Goal: Task Accomplishment & Management: Complete application form

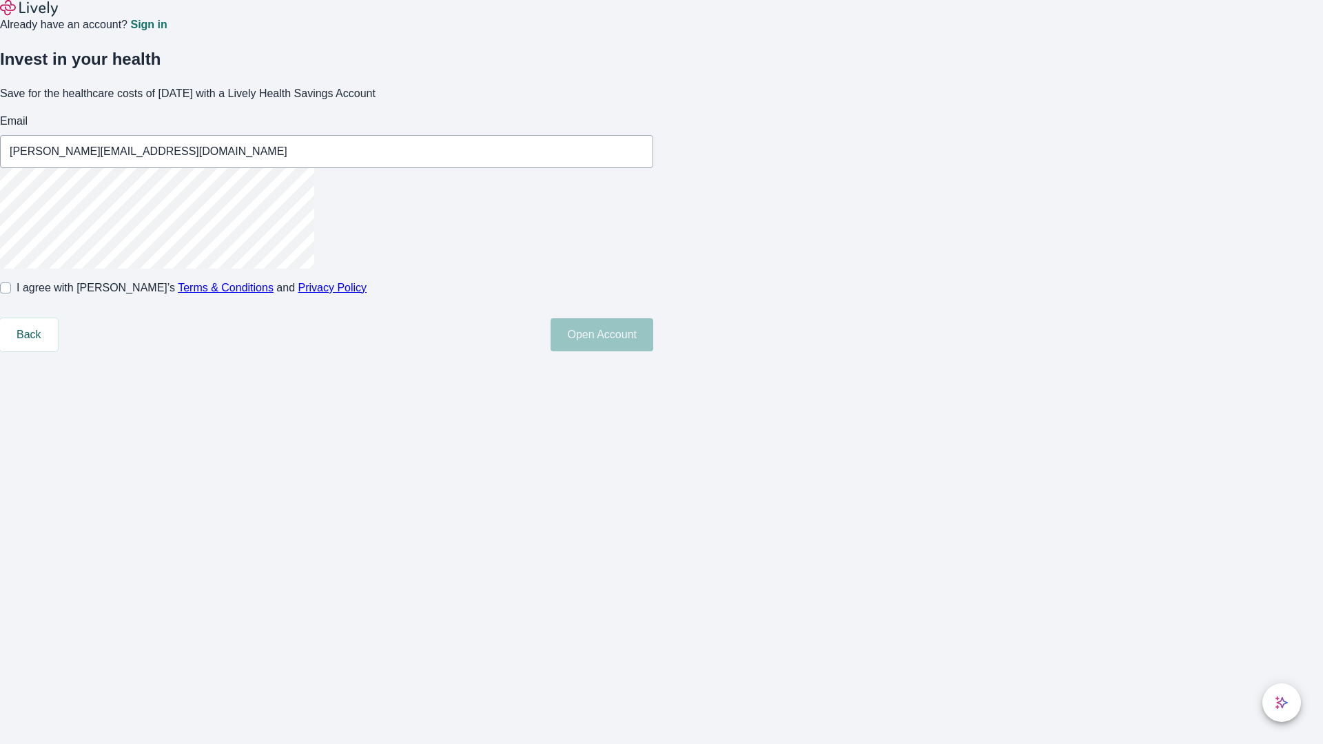
click at [11, 294] on input "I agree with Lively’s Terms & Conditions and Privacy Policy" at bounding box center [5, 288] width 11 height 11
checkbox input "true"
click at [653, 351] on button "Open Account" at bounding box center [602, 334] width 103 height 33
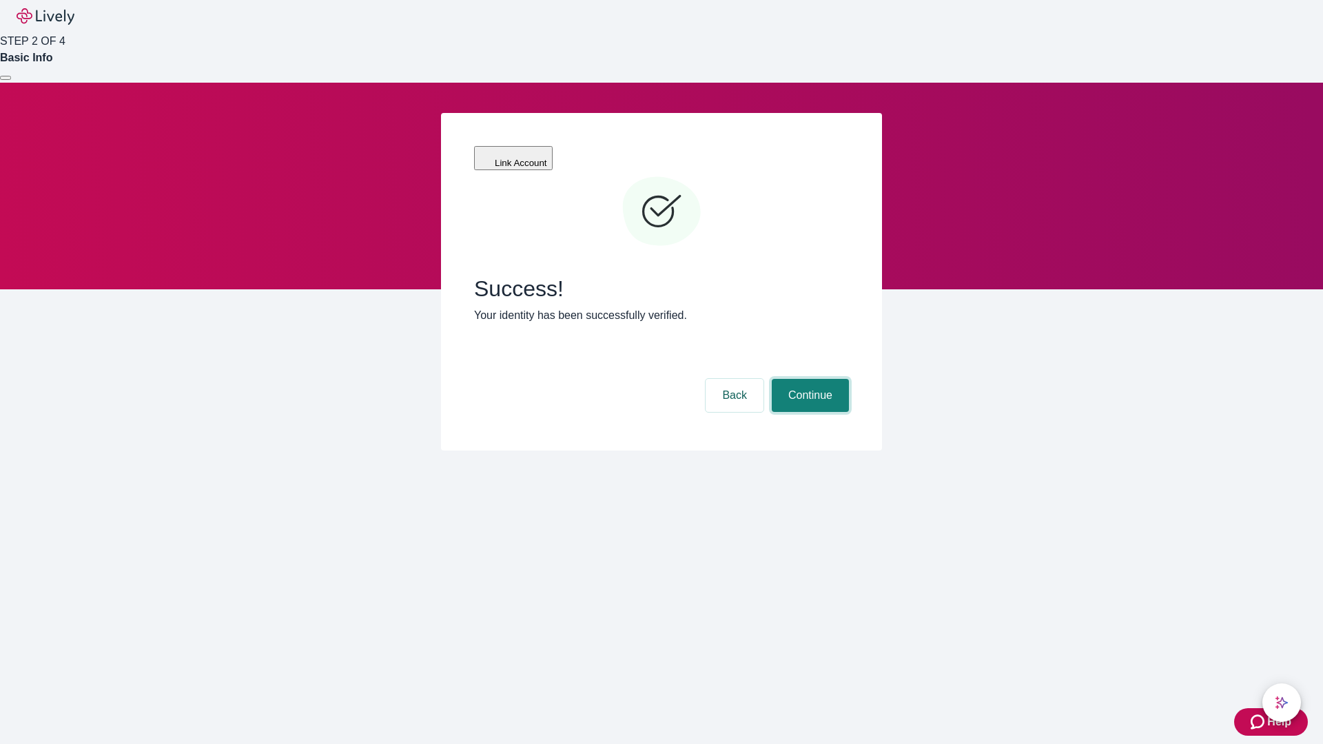
click at [808, 379] on button "Continue" at bounding box center [810, 395] width 77 height 33
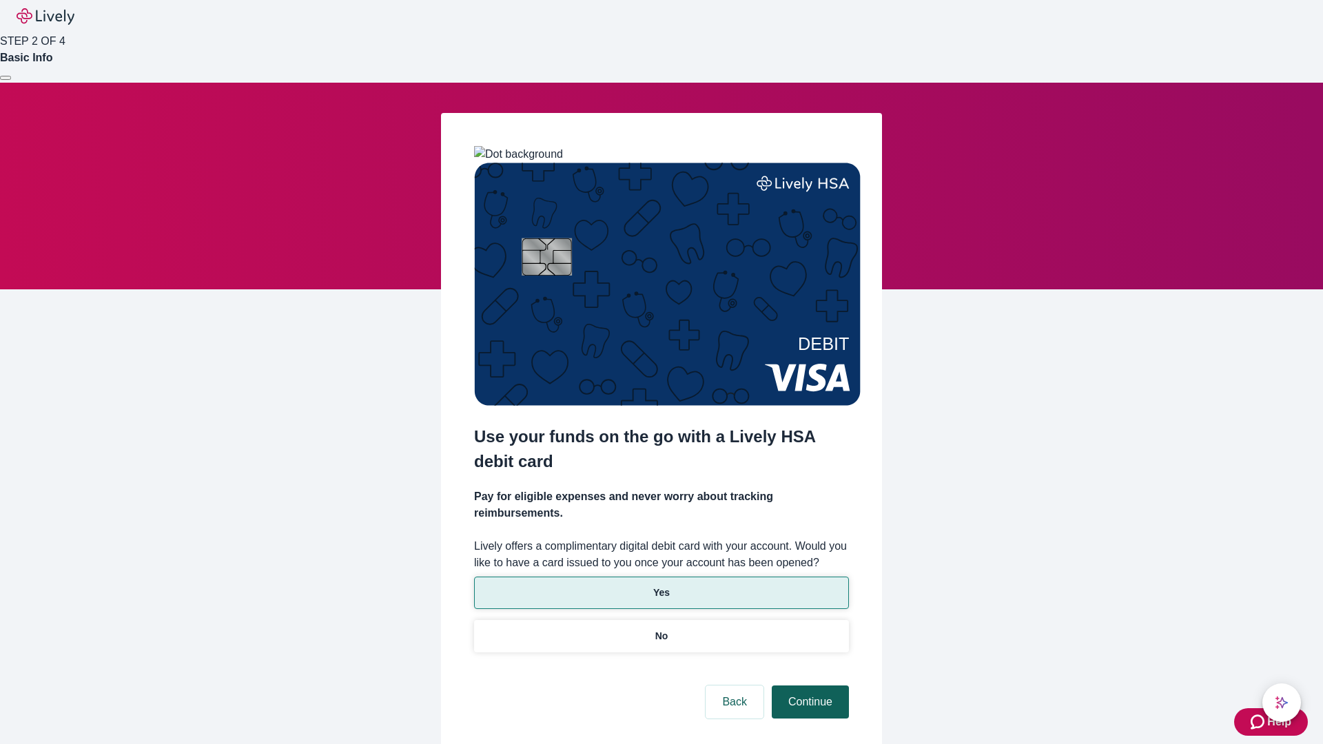
click at [661, 586] on p "Yes" at bounding box center [661, 593] width 17 height 14
click at [808, 686] on button "Continue" at bounding box center [810, 702] width 77 height 33
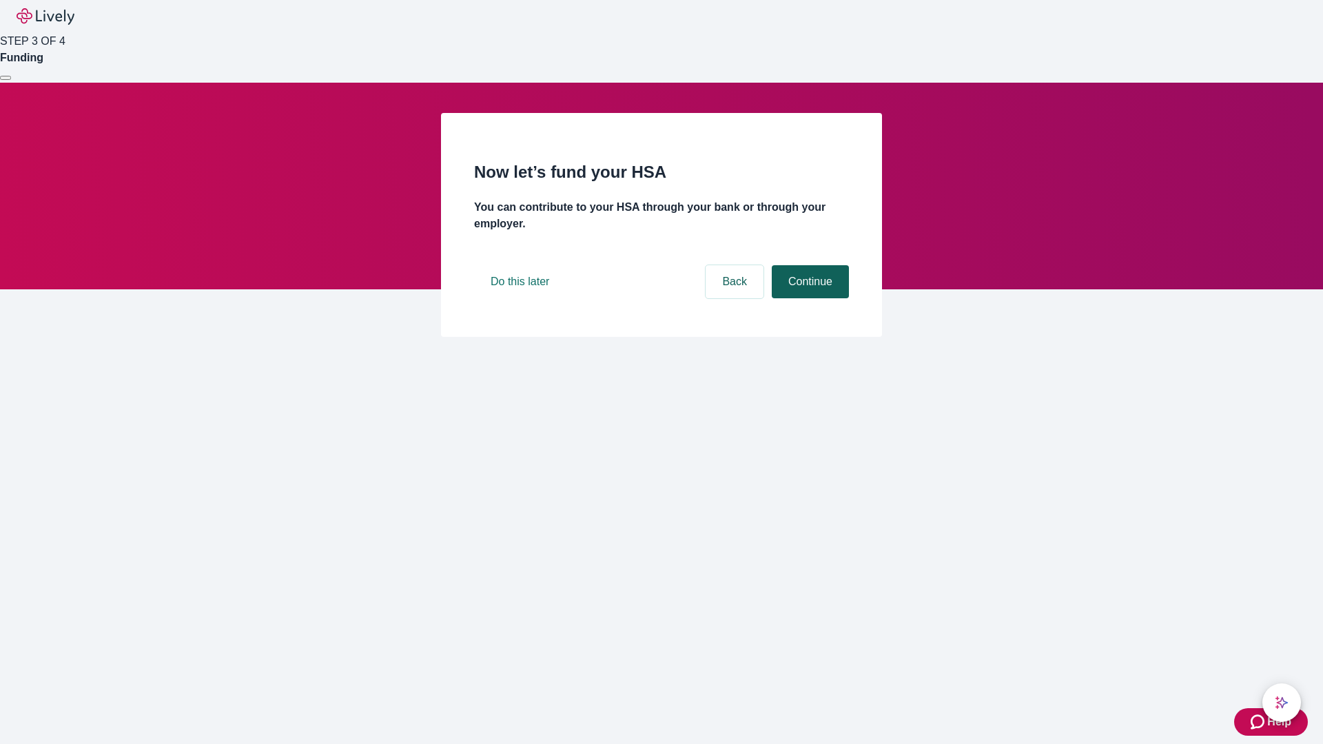
click at [808, 298] on button "Continue" at bounding box center [810, 281] width 77 height 33
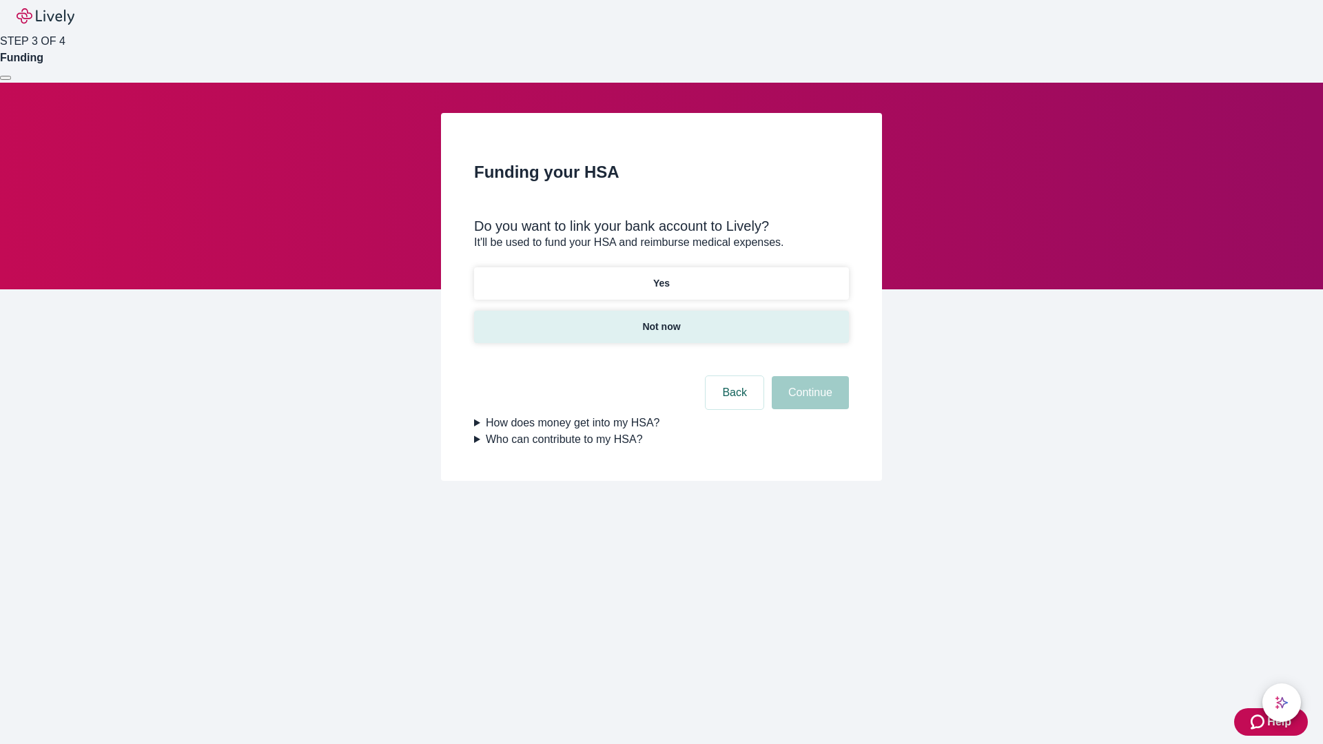
click at [661, 320] on p "Not now" at bounding box center [661, 327] width 38 height 14
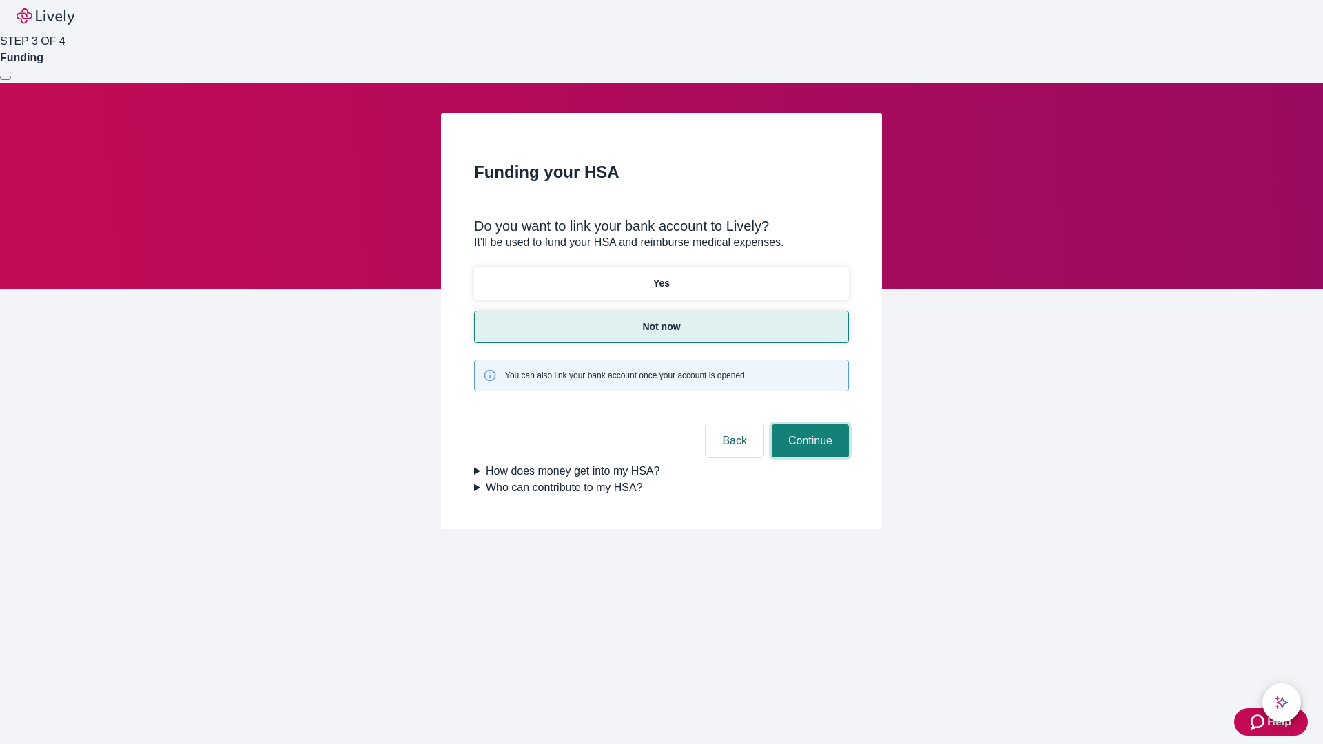
click at [808, 425] on button "Continue" at bounding box center [810, 441] width 77 height 33
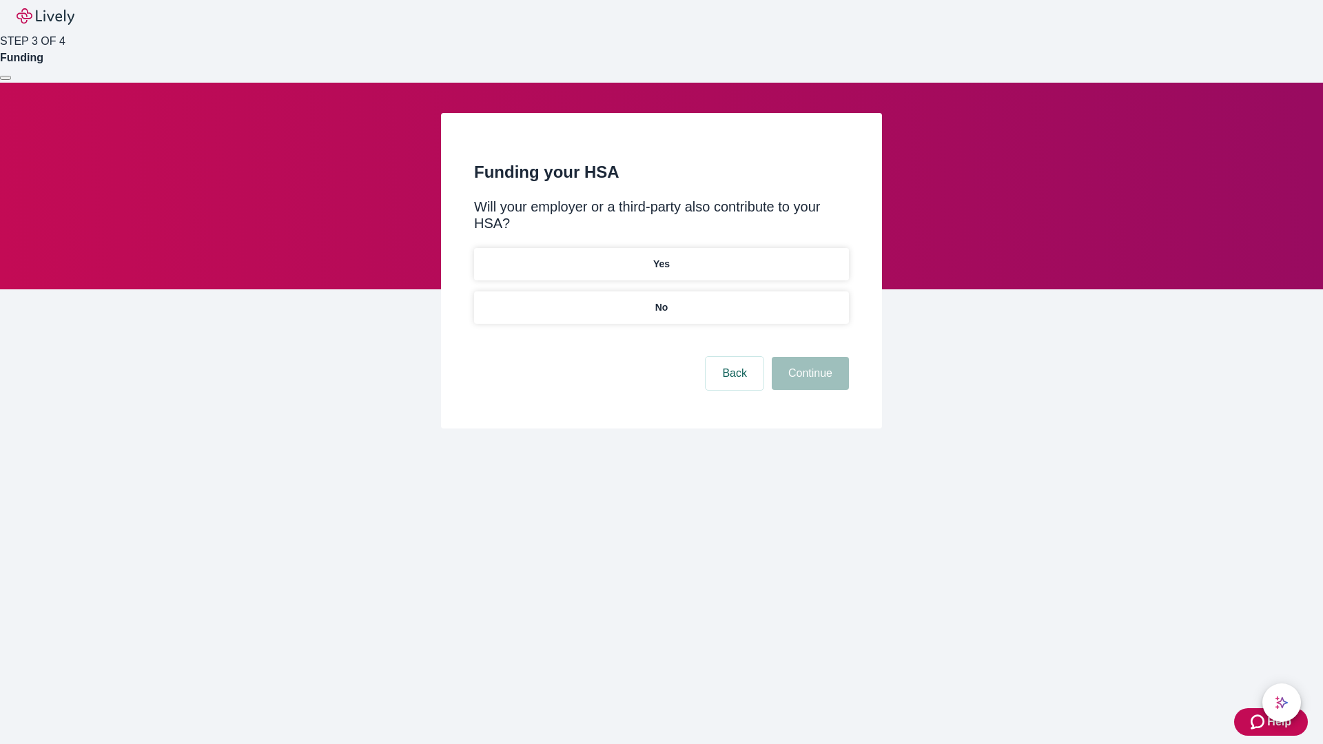
click at [661, 300] on p "No" at bounding box center [661, 307] width 13 height 14
click at [808, 357] on button "Continue" at bounding box center [810, 373] width 77 height 33
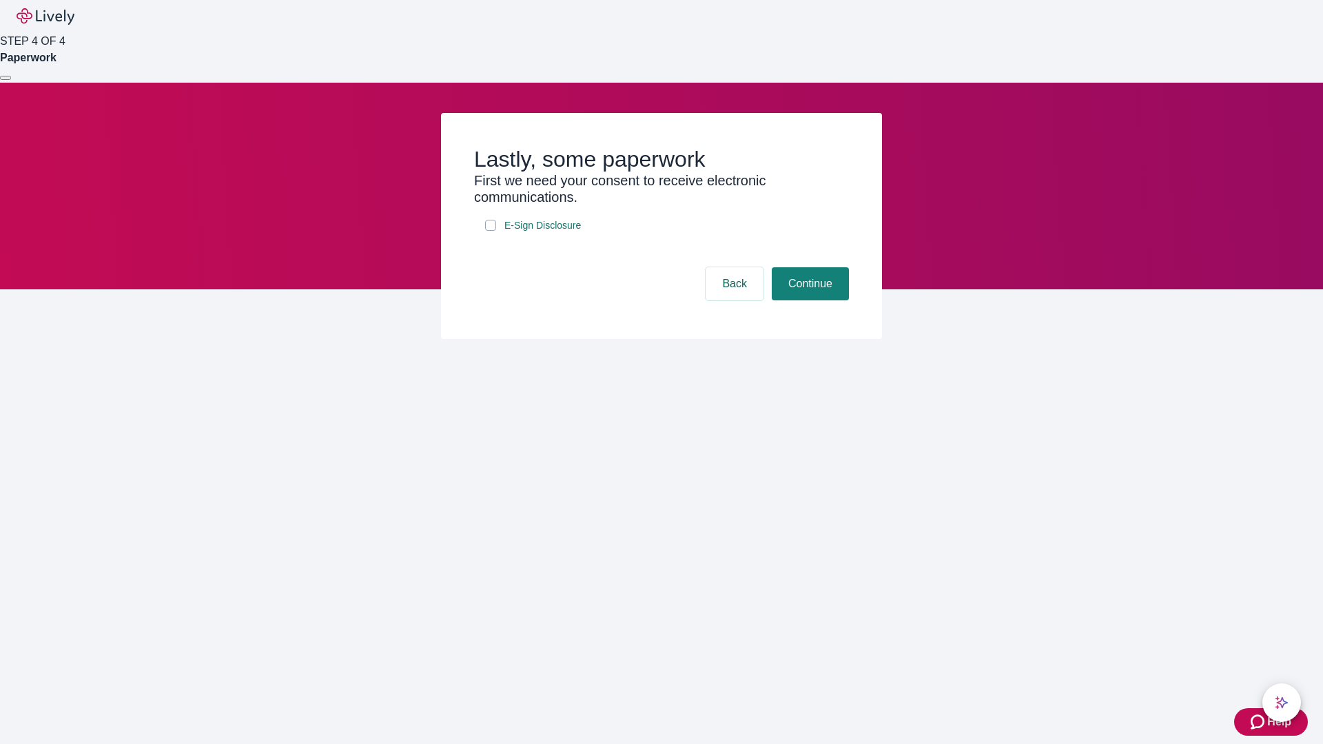
click at [491, 231] on input "E-Sign Disclosure" at bounding box center [490, 225] width 11 height 11
checkbox input "true"
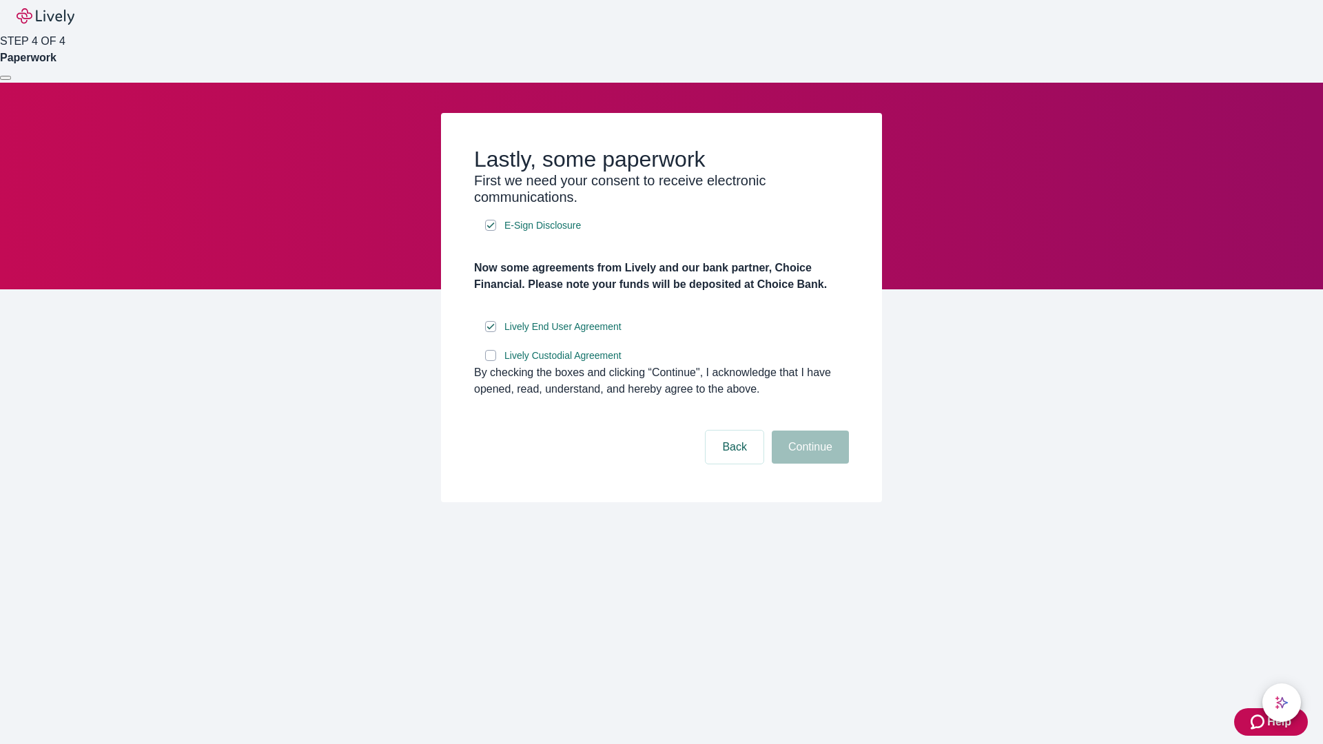
click at [491, 361] on input "Lively Custodial Agreement" at bounding box center [490, 355] width 11 height 11
checkbox input "true"
click at [808, 464] on button "Continue" at bounding box center [810, 447] width 77 height 33
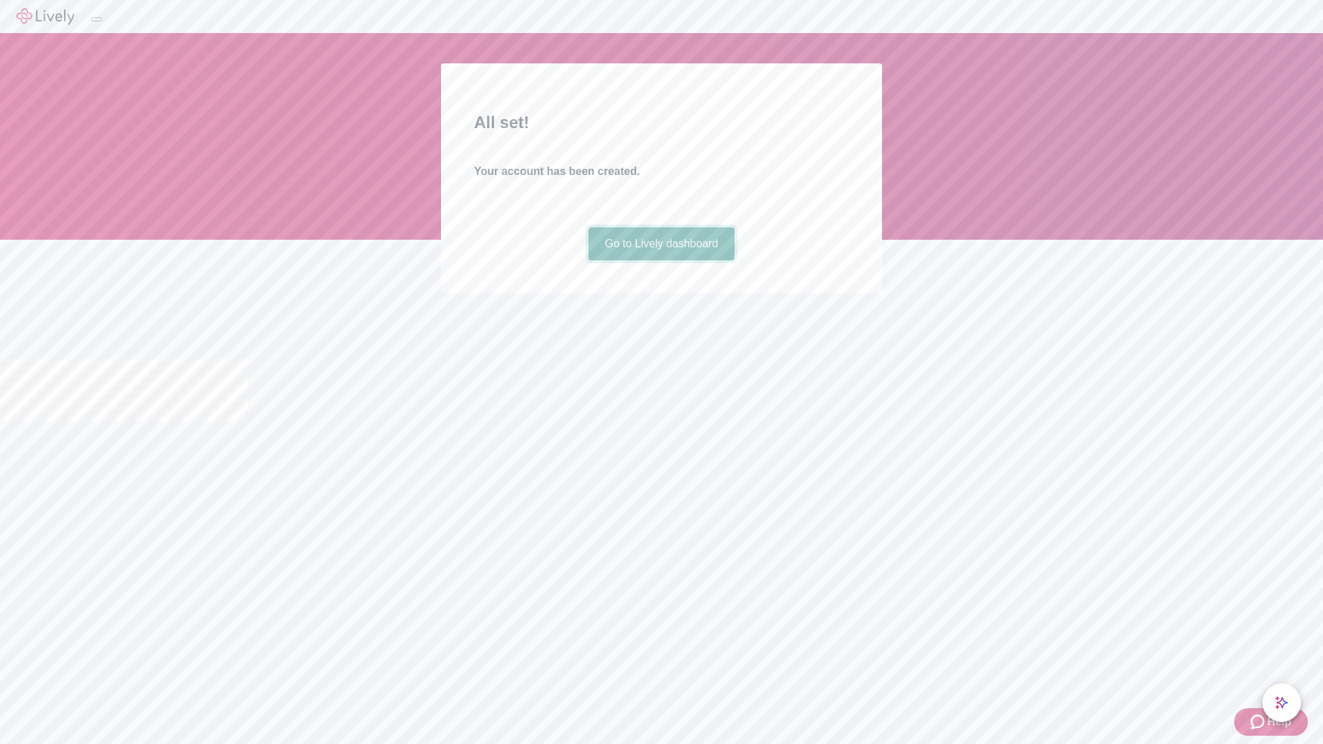
click at [661, 261] on link "Go to Lively dashboard" at bounding box center [662, 243] width 147 height 33
